Goal: Task Accomplishment & Management: Manage account settings

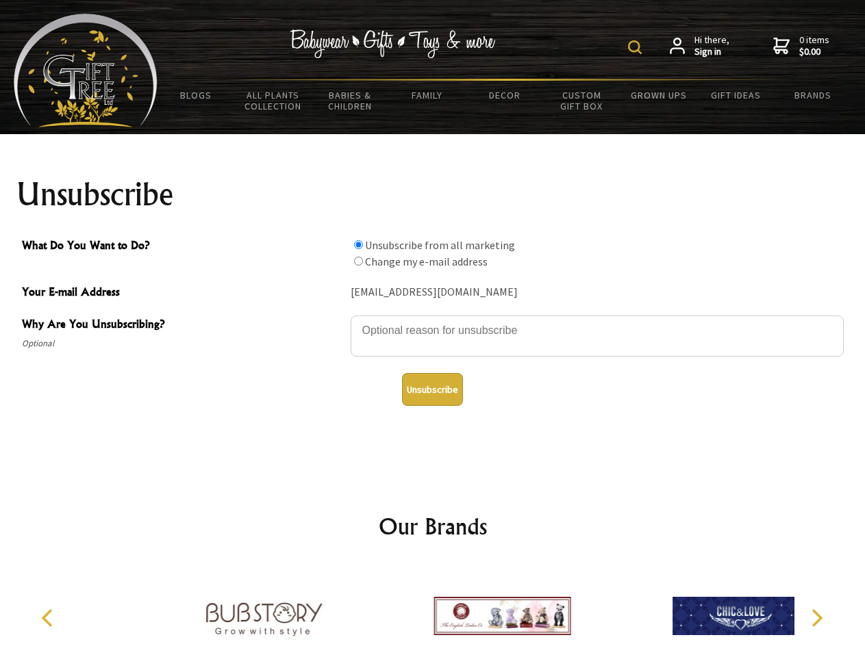
click at [637, 47] on img at bounding box center [635, 47] width 14 height 14
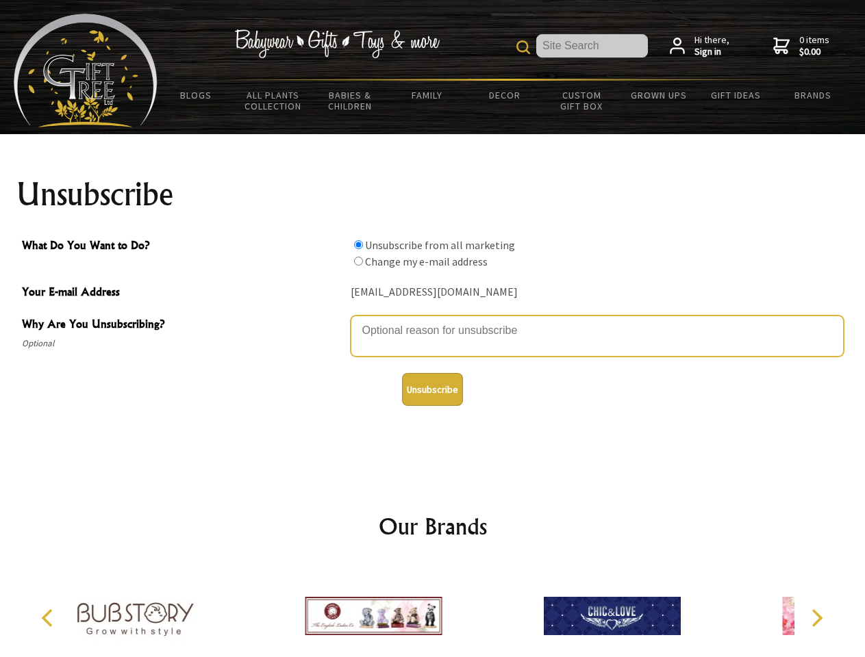
click at [433, 320] on textarea "Why Are You Unsubscribing?" at bounding box center [597, 336] width 493 height 41
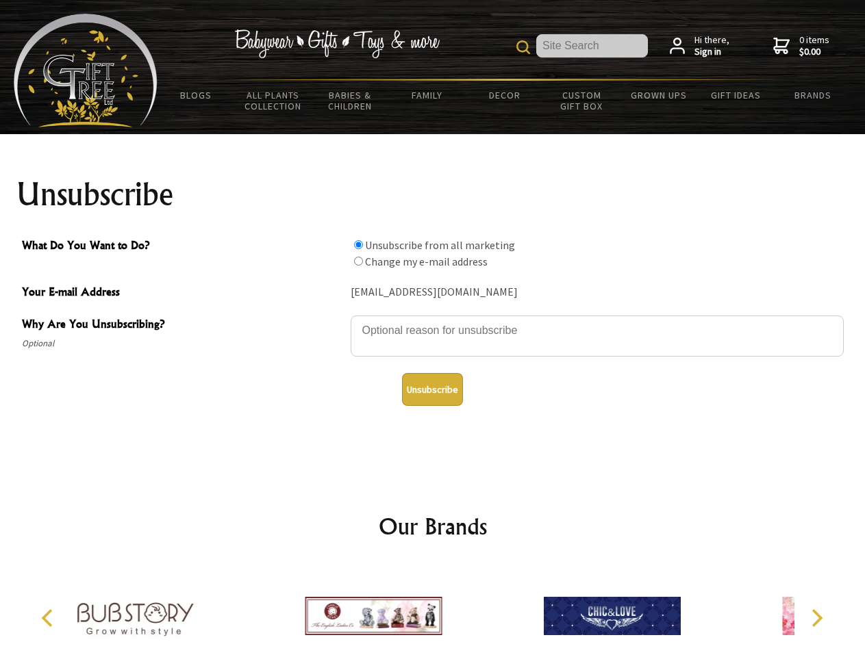
click at [358, 244] on input "What Do You Want to Do?" at bounding box center [358, 244] width 9 height 9
click at [358, 261] on input "What Do You Want to Do?" at bounding box center [358, 261] width 9 height 9
click at [432, 390] on button "Unsubscribe" at bounding box center [432, 389] width 61 height 33
click at [433, 611] on img at bounding box center [373, 616] width 137 height 103
radio input "true"
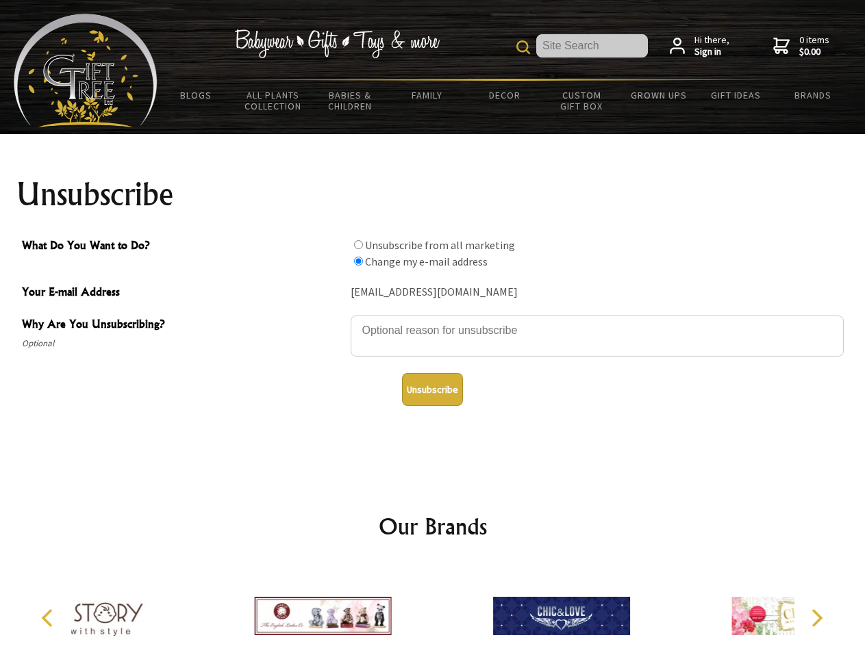
click at [49, 618] on icon "Previous" at bounding box center [49, 618] width 18 height 18
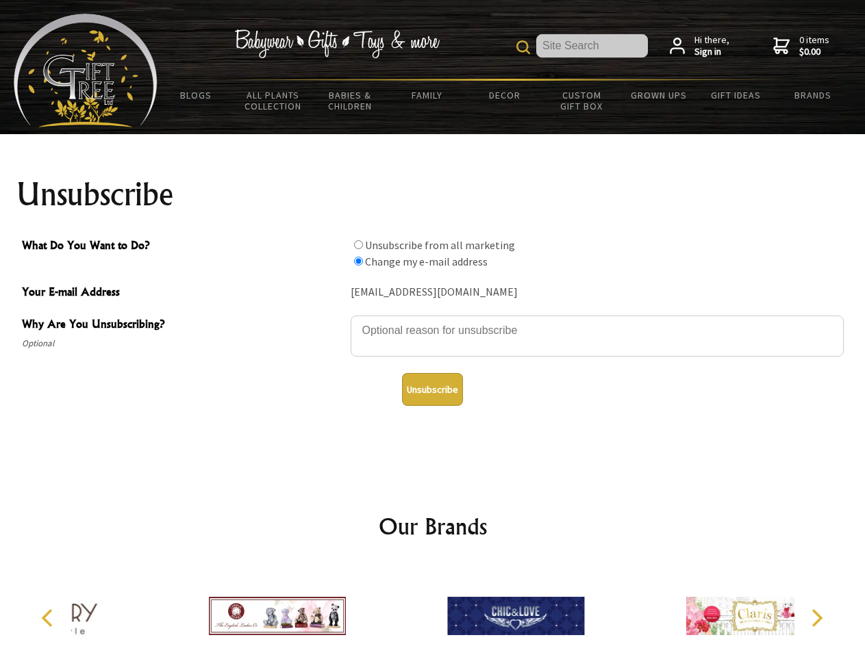
click at [816, 618] on icon "Next" at bounding box center [815, 618] width 18 height 18
